Goal: Transaction & Acquisition: Subscribe to service/newsletter

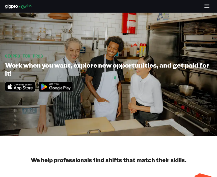
click at [207, 5] on icon "button" at bounding box center [207, 7] width 6 height 6
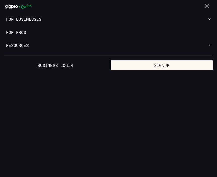
click at [183, 66] on button "Signup" at bounding box center [161, 65] width 102 height 10
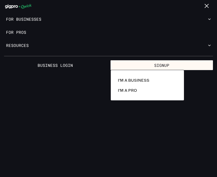
click at [150, 81] on link "I'm a Business" at bounding box center [147, 80] width 63 height 10
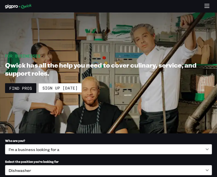
click at [209, 8] on icon "button" at bounding box center [206, 8] width 5 height 0
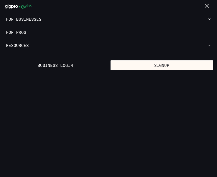
click at [176, 67] on button "Signup" at bounding box center [161, 65] width 102 height 10
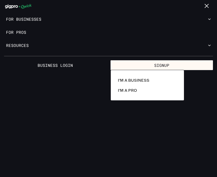
click at [147, 91] on link "I'm a Pro" at bounding box center [147, 90] width 63 height 10
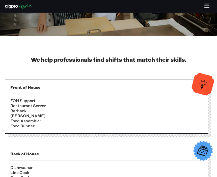
scroll to position [100, 0]
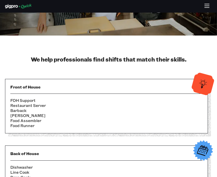
click at [166, 100] on li "FOH Support" at bounding box center [106, 100] width 192 height 5
click at [92, 101] on li "FOH Support" at bounding box center [106, 100] width 192 height 5
click at [201, 82] on img at bounding box center [202, 84] width 25 height 25
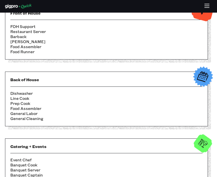
click at [138, 44] on li "Food Assembler" at bounding box center [106, 46] width 192 height 5
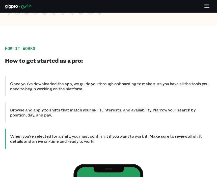
scroll to position [484, 0]
